Goal: Task Accomplishment & Management: Use online tool/utility

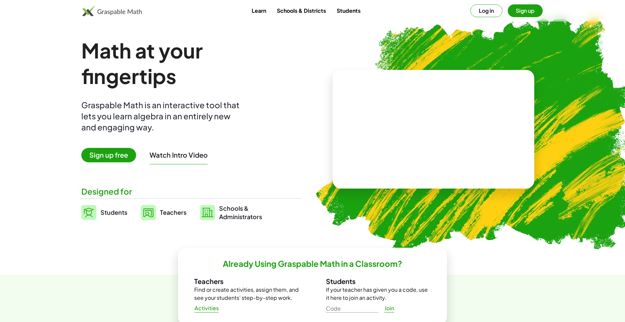
click at [127, 153] on span "Sign up free" at bounding box center [108, 155] width 55 height 14
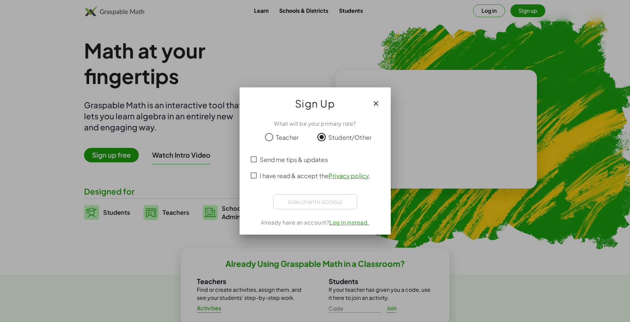
click at [274, 177] on span "I have read & accept the Privacy policy ." at bounding box center [315, 175] width 111 height 9
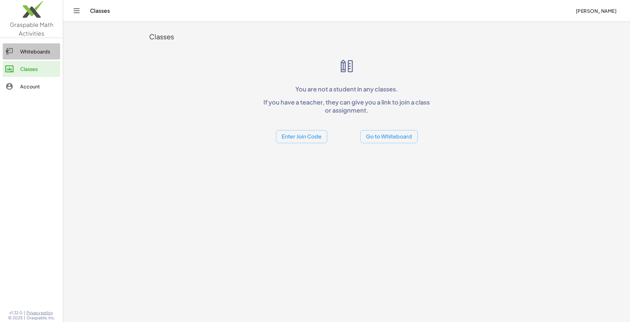
click at [41, 54] on div "Whiteboards" at bounding box center [38, 51] width 37 height 8
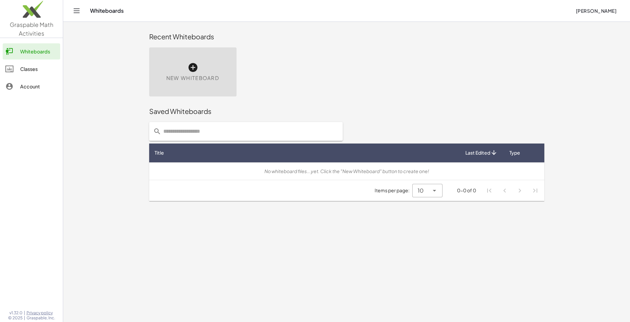
click at [193, 72] on icon at bounding box center [192, 67] width 11 height 11
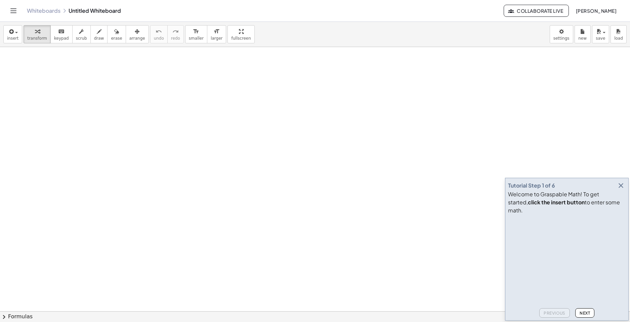
drag, startPoint x: 119, startPoint y: 79, endPoint x: 118, endPoint y: 92, distance: 13.1
click at [118, 92] on div at bounding box center [315, 311] width 630 height 528
click at [95, 40] on span "draw" at bounding box center [99, 38] width 10 height 5
drag, startPoint x: 58, startPoint y: 70, endPoint x: 28, endPoint y: 100, distance: 43.4
click at [28, 100] on div at bounding box center [315, 311] width 630 height 528
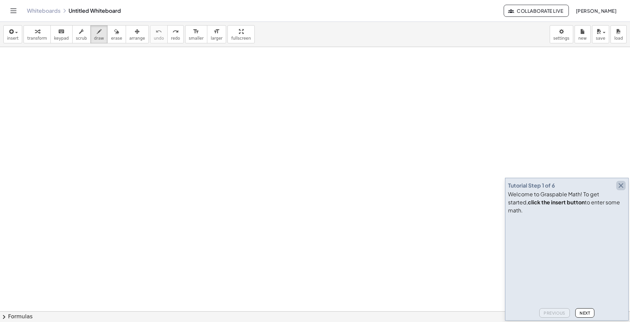
click at [622, 189] on icon "button" at bounding box center [620, 185] width 8 height 8
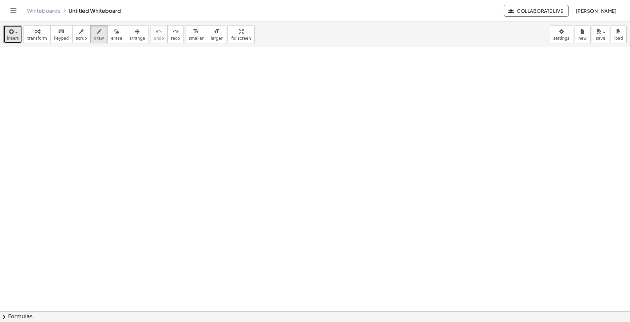
click at [6, 27] on button "insert" at bounding box center [12, 34] width 19 height 18
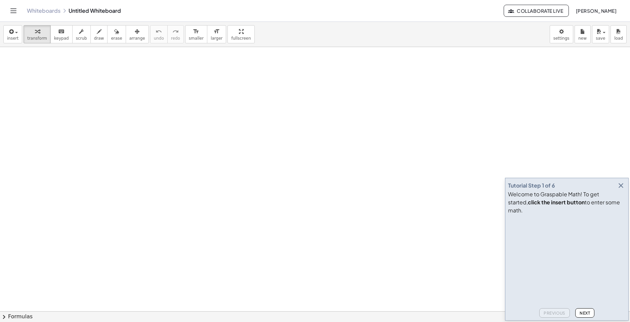
drag, startPoint x: 415, startPoint y: 75, endPoint x: 403, endPoint y: 18, distance: 58.6
click at [620, 189] on icon "button" at bounding box center [620, 185] width 8 height 8
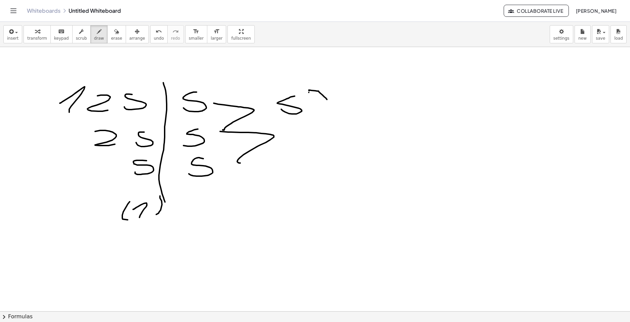
scroll to position [1073, 6]
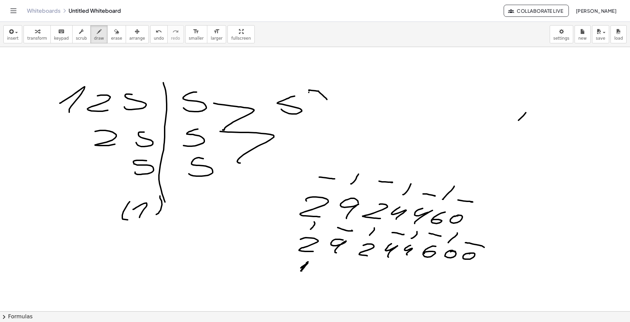
click at [110, 44] on div "insert select one: Math Expression Function Text Youtube Video Graphing Geometr…" at bounding box center [315, 34] width 630 height 25
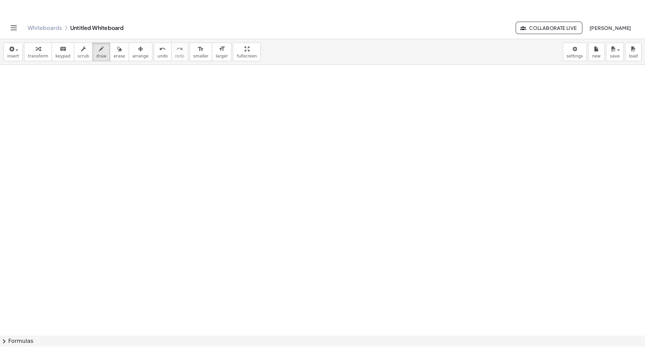
scroll to position [1319, 6]
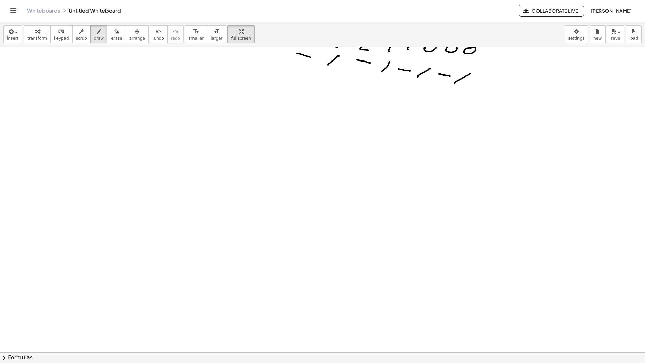
drag, startPoint x: 227, startPoint y: 33, endPoint x: 242, endPoint y: 57, distance: 29.1
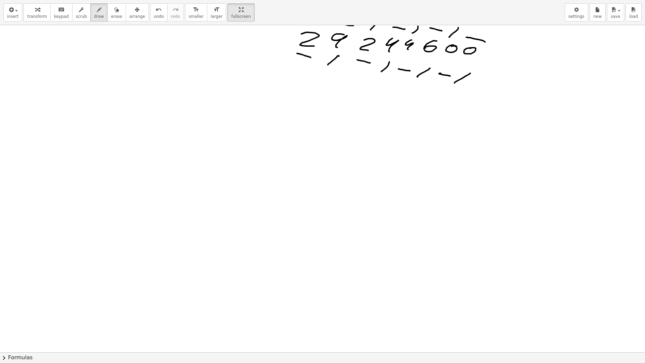
click at [242, 57] on div "insert select one: Math Expression Function Text Youtube Video Graphing Geometr…" at bounding box center [322, 181] width 645 height 363
click at [213, 6] on icon "format_size" at bounding box center [216, 10] width 6 height 8
click at [185, 19] on button "format_size smaller" at bounding box center [196, 12] width 22 height 18
click at [190, 18] on button "format_size smaller" at bounding box center [196, 12] width 22 height 18
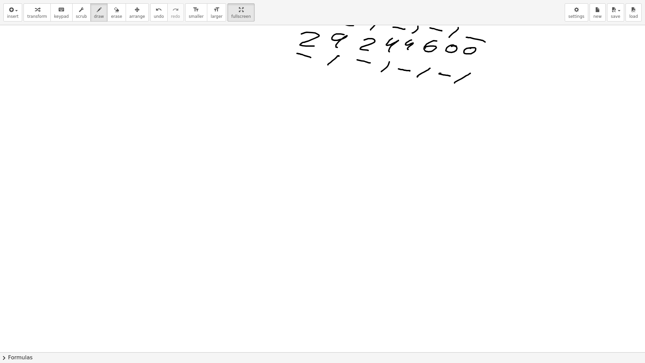
click at [210, 17] on div "insert select one: Math Expression Function Text Youtube Video Graphing Geometr…" at bounding box center [322, 12] width 645 height 25
click at [208, 17] on button "format_size larger" at bounding box center [216, 12] width 19 height 18
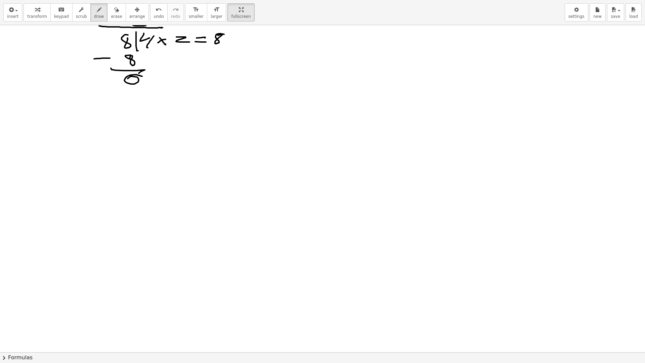
scroll to position [1814, 0]
drag, startPoint x: 222, startPoint y: 17, endPoint x: 207, endPoint y: -8, distance: 29.1
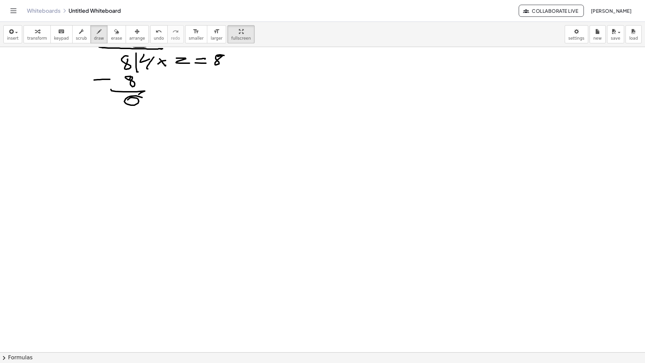
click at [207, 0] on html "Graspable Math Activities Whiteboards Classes Account v1.32.0 | Privacy policy …" at bounding box center [322, 181] width 645 height 363
drag, startPoint x: 224, startPoint y: 36, endPoint x: 239, endPoint y: 60, distance: 29.1
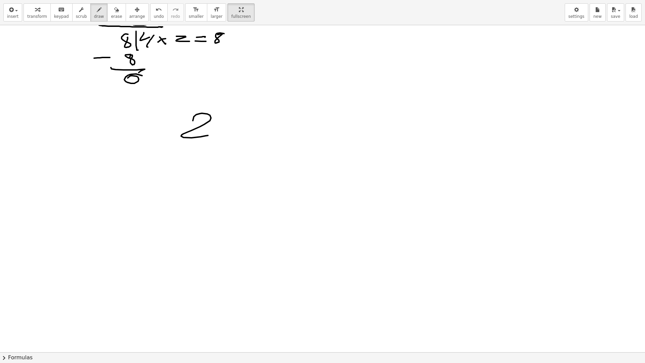
click at [239, 60] on div "insert select one: Math Expression Function Text Youtube Video Graphing Geometr…" at bounding box center [322, 181] width 645 height 363
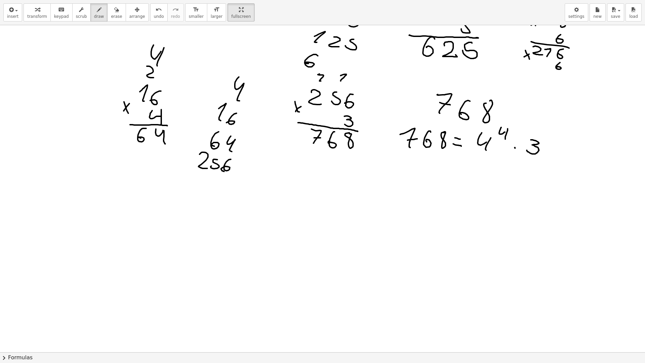
scroll to position [4565, 0]
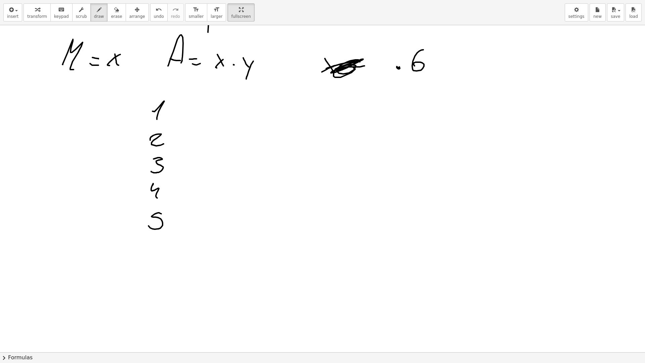
scroll to position [5250, 0]
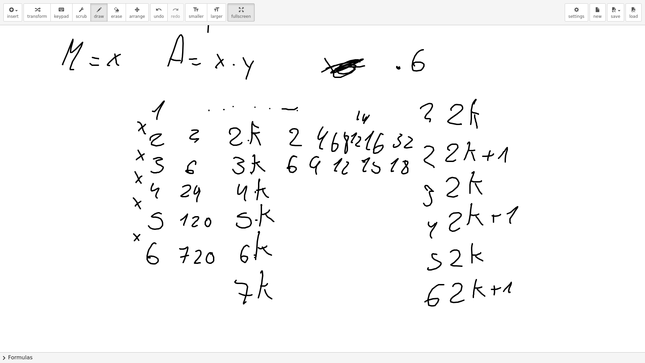
drag, startPoint x: 338, startPoint y: 207, endPoint x: 319, endPoint y: 151, distance: 58.9
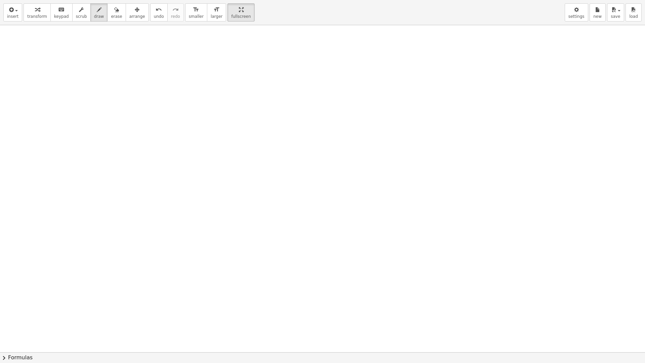
scroll to position [6321, 0]
